Goal: Task Accomplishment & Management: Manage account settings

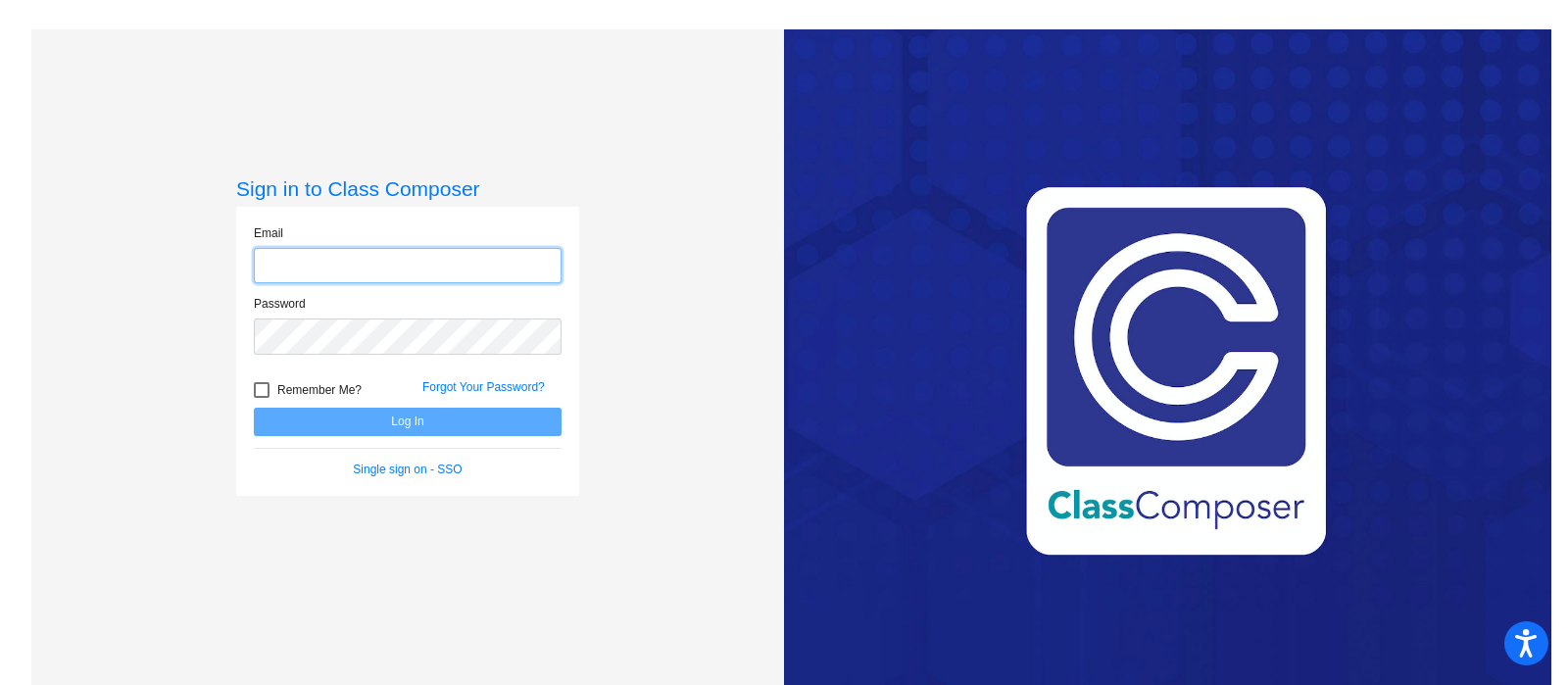
type input "[EMAIL_ADDRESS][PERSON_NAME][DOMAIN_NAME]"
click at [441, 427] on button "Log In" at bounding box center [407, 422] width 307 height 28
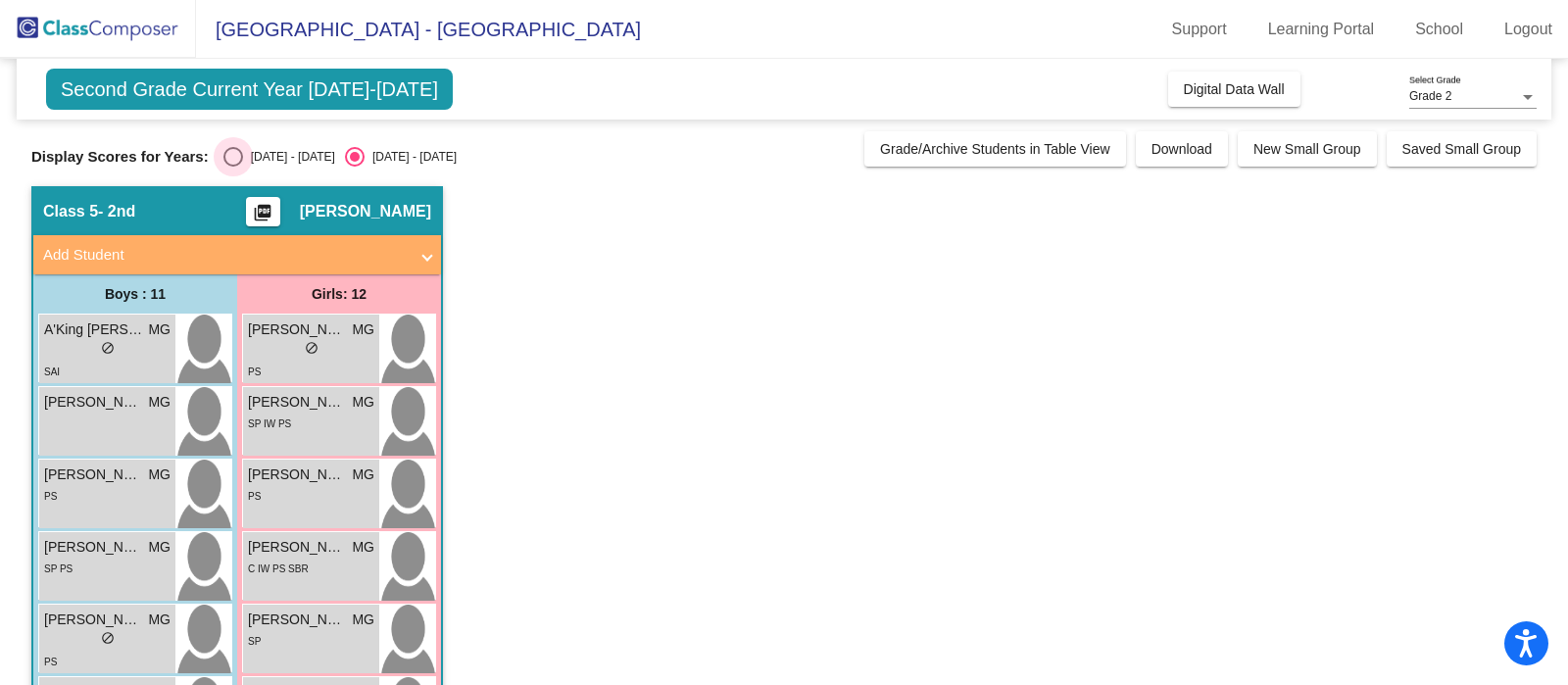
click at [237, 155] on div "Select an option" at bounding box center [234, 157] width 20 height 20
click at [234, 167] on input "[DATE] - [DATE]" at bounding box center [233, 167] width 1 height 1
radio input "true"
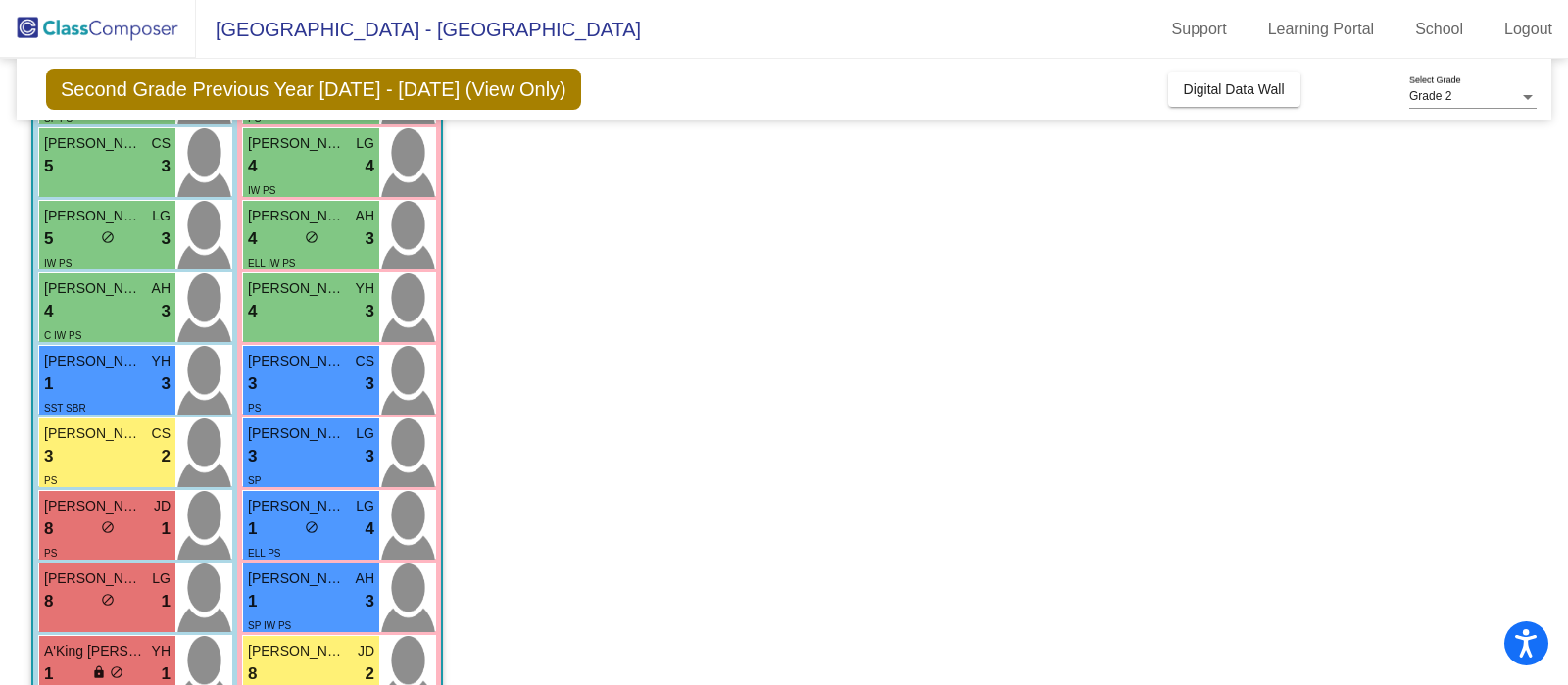
scroll to position [529, 0]
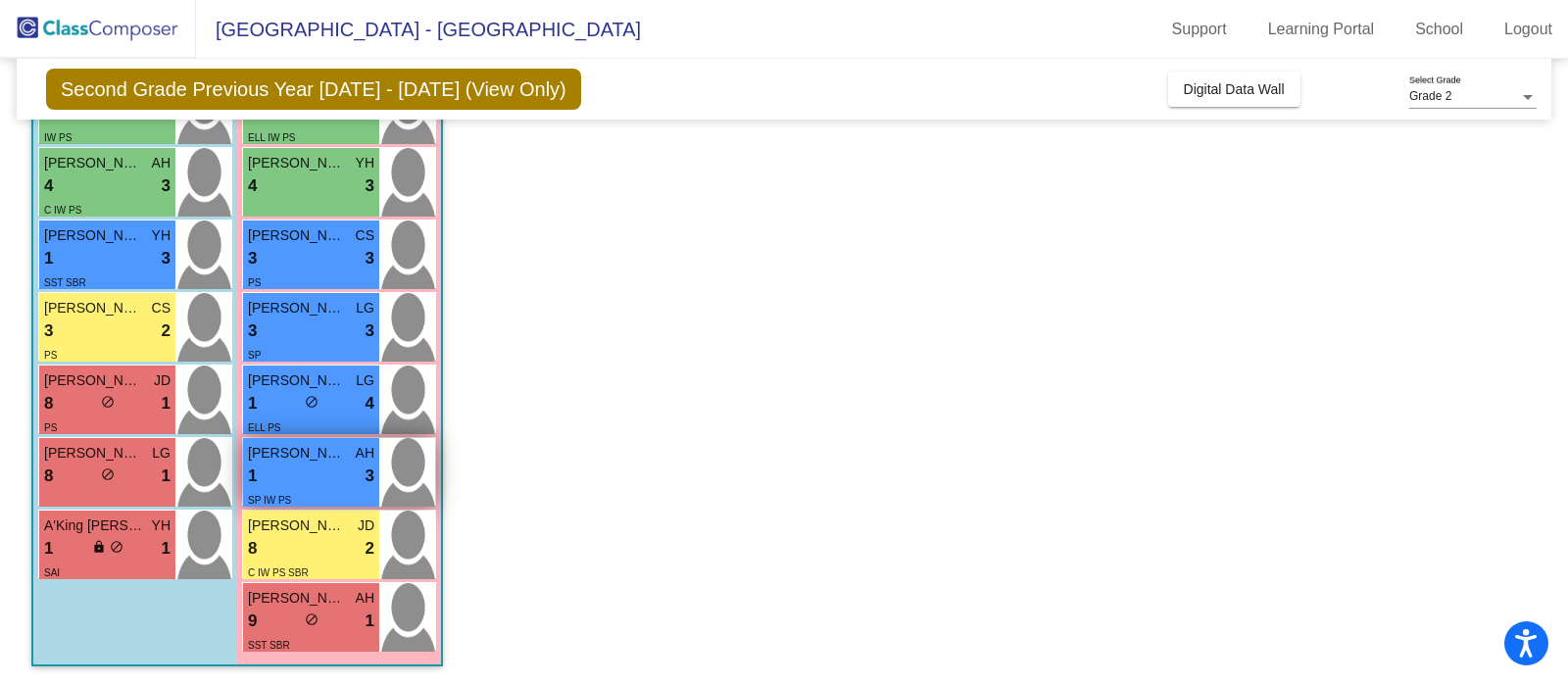
click at [304, 463] on div "1 lock do_not_disturb_alt 3" at bounding box center [310, 476] width 127 height 26
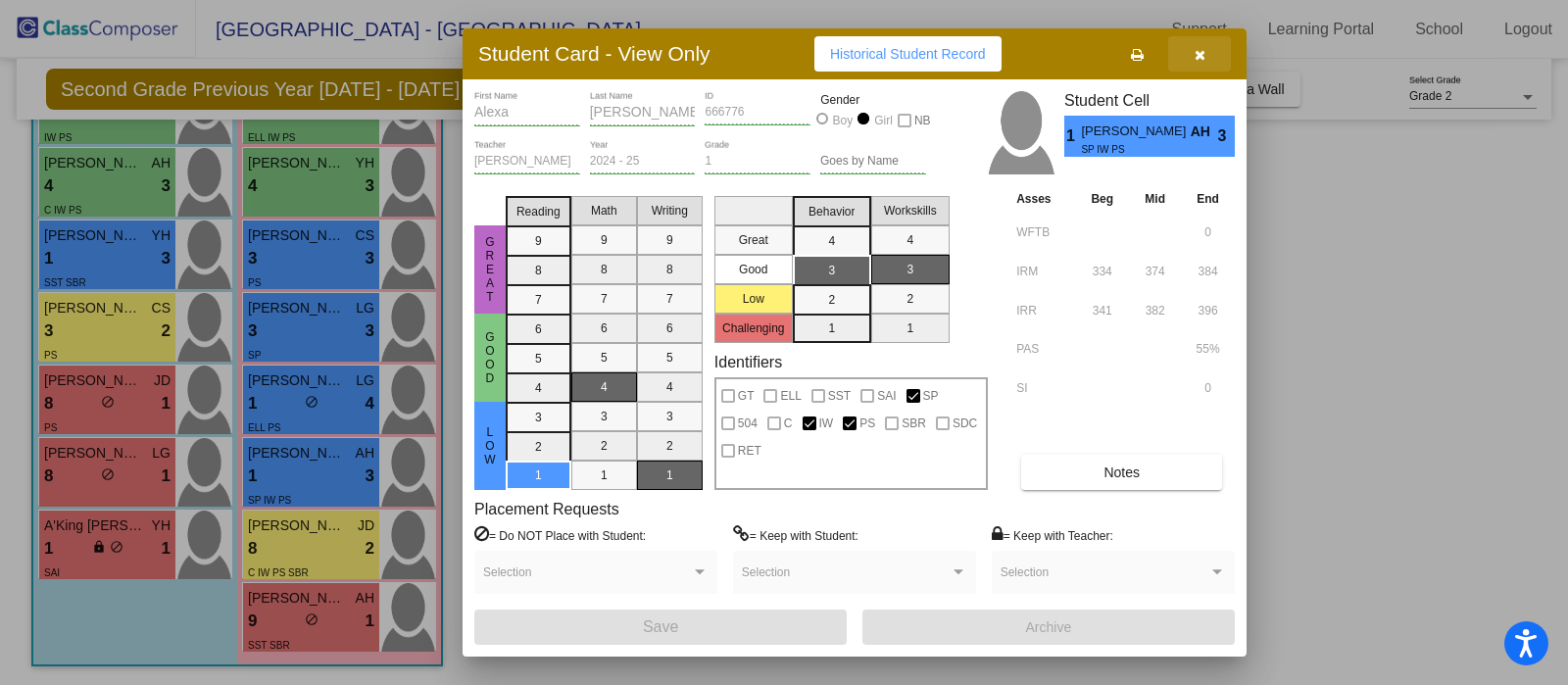
click at [1201, 56] on icon "button" at bounding box center [1200, 55] width 11 height 14
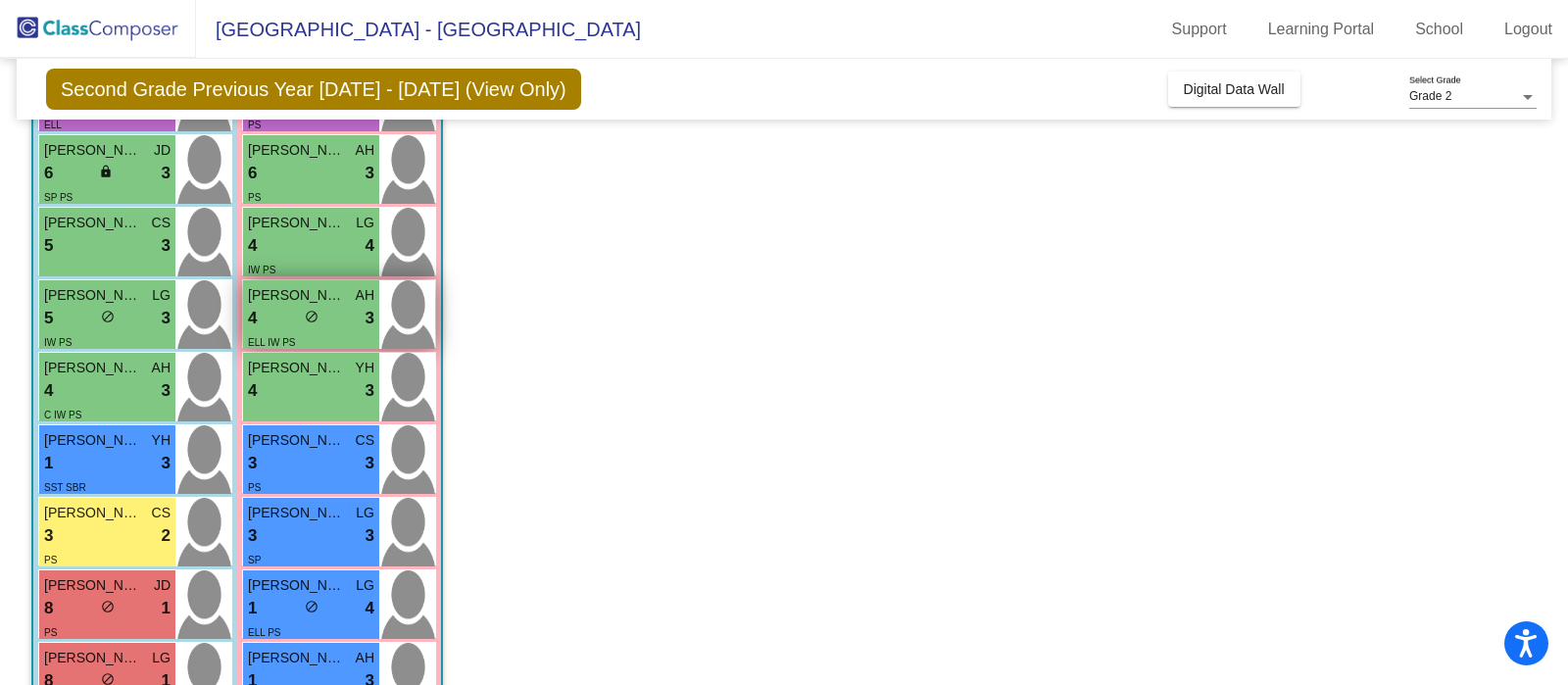
scroll to position [415, 0]
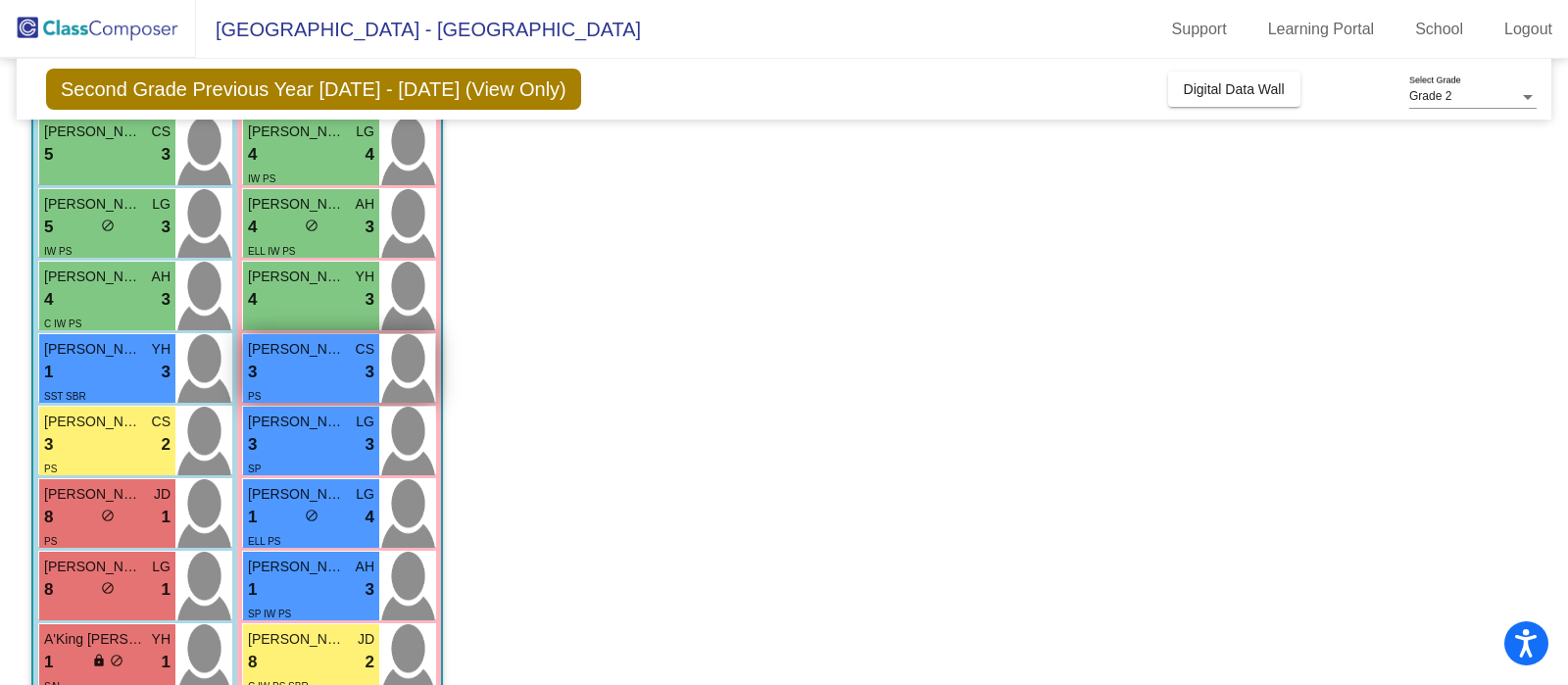
drag, startPoint x: 300, startPoint y: 353, endPoint x: 289, endPoint y: 354, distance: 11.0
click at [289, 354] on span "[PERSON_NAME]" at bounding box center [296, 349] width 98 height 21
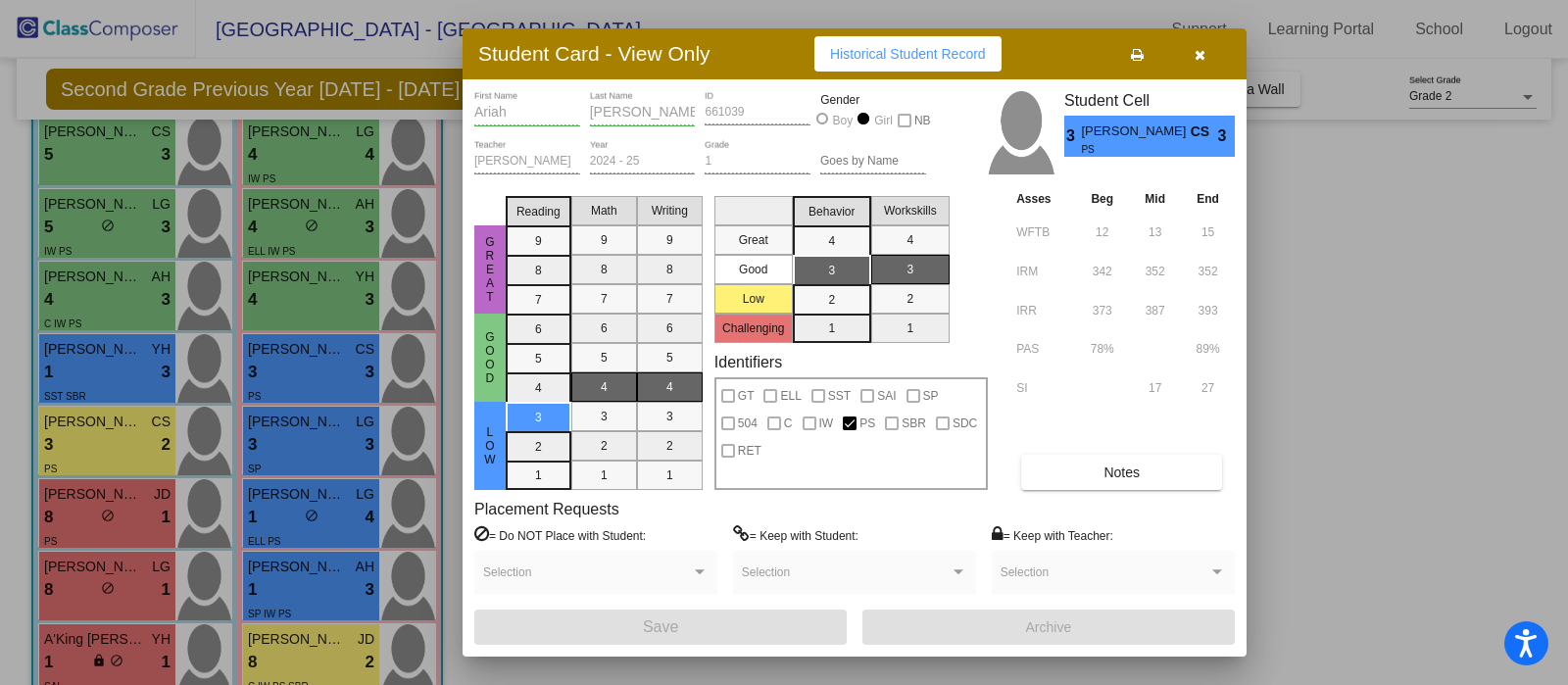
click at [1195, 54] on icon "button" at bounding box center [1200, 55] width 11 height 14
